Goal: Navigation & Orientation: Find specific page/section

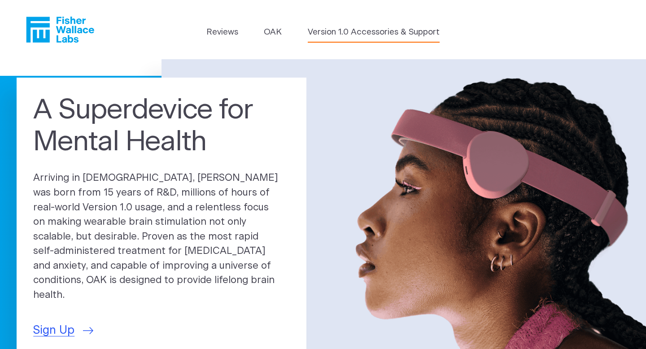
click at [326, 29] on link "Version 1.0 Accessories & Support" at bounding box center [374, 32] width 132 height 13
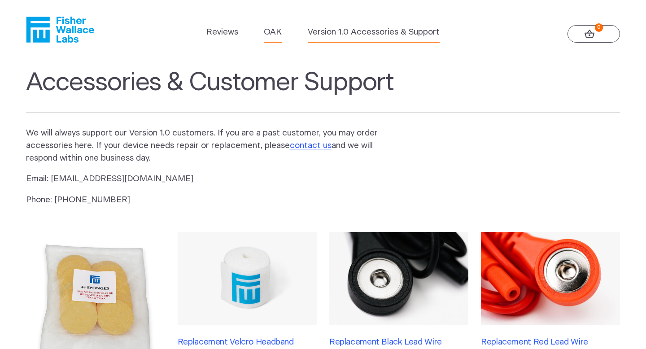
click at [265, 31] on link "OAK" at bounding box center [273, 32] width 18 height 13
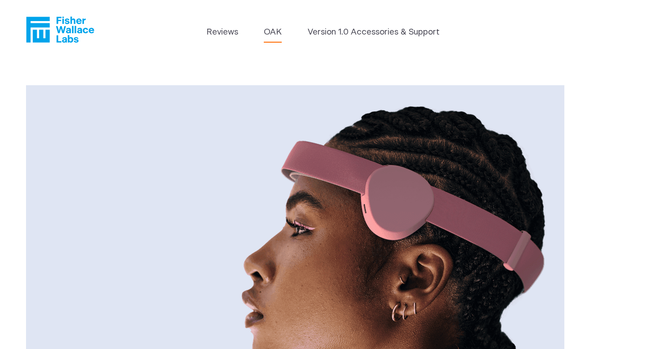
click at [71, 33] on icon "Fisher Wallace" at bounding box center [60, 30] width 68 height 26
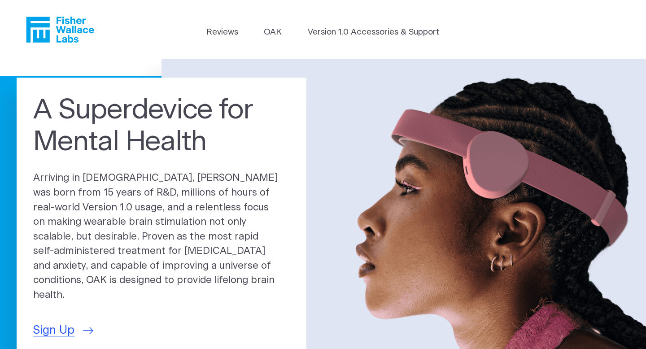
click at [71, 33] on icon "Fisher Wallace" at bounding box center [60, 30] width 68 height 26
click at [395, 31] on link "Version 1.0 Accessories & Support" at bounding box center [374, 32] width 132 height 13
